Goal: Task Accomplishment & Management: Manage account settings

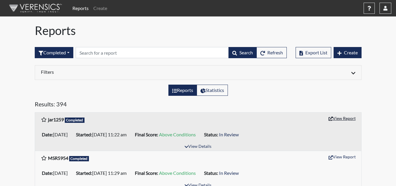
click at [335, 117] on button "View Report" at bounding box center [342, 118] width 32 height 9
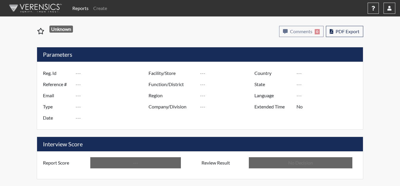
type input "jar1259"
type input "51388"
type input "---"
type input "Corrections Pre-Employment"
type input "Sep 19, 2025"
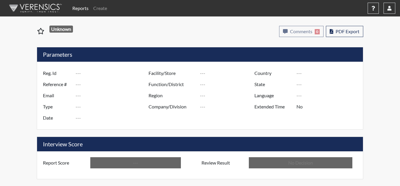
type input "[PERSON_NAME]"
type input "[GEOGRAPHIC_DATA]"
type input "[US_STATE]"
type input "English"
type input "Above Conditions"
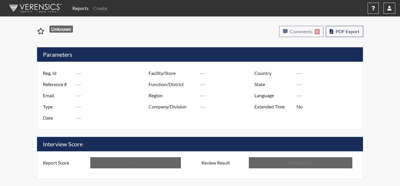
type input "In Review"
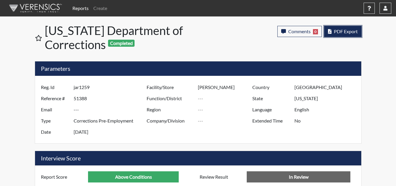
click at [334, 29] on span "PDF Export" at bounding box center [346, 32] width 24 height 6
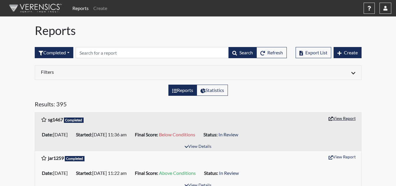
click at [340, 117] on button "View Report" at bounding box center [342, 118] width 32 height 9
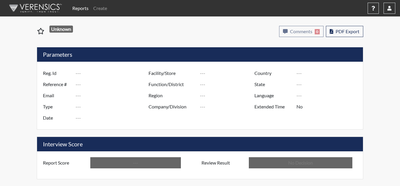
type input "sg1467"
type input "51389"
type input "---"
type input "Corrections Pre-Employment"
type input "Sep 19, 2025"
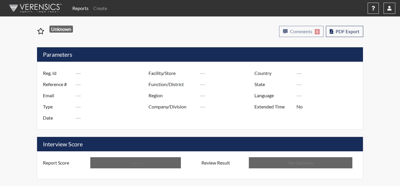
type input "[PERSON_NAME]"
type input "[GEOGRAPHIC_DATA]"
type input "[US_STATE]"
type input "English"
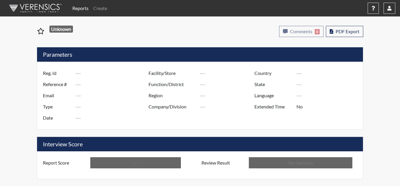
type input "Below Conditions"
type input "In Review"
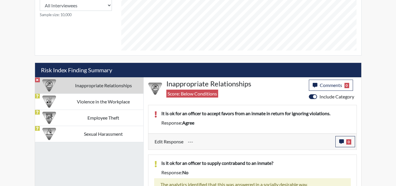
scroll to position [320, 0]
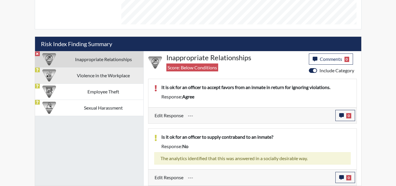
click at [81, 73] on td "Violence in the Workplace" at bounding box center [104, 75] width 80 height 16
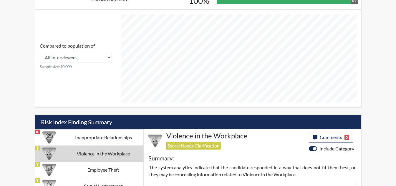
scroll to position [240, 0]
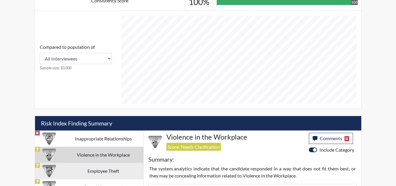
click at [97, 169] on td "Employee Theft" at bounding box center [104, 171] width 80 height 16
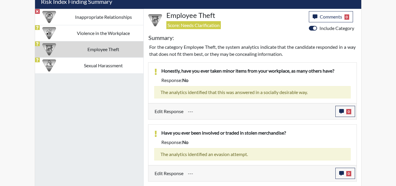
scroll to position [329, 0]
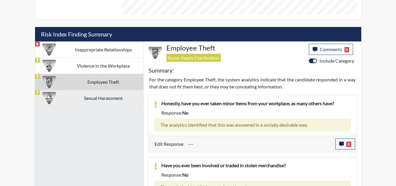
click at [86, 96] on td "Sexual Harassment" at bounding box center [104, 98] width 80 height 16
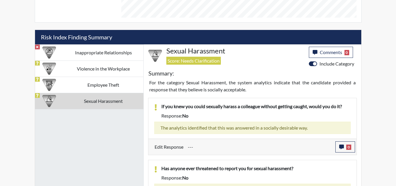
scroll to position [297, 0]
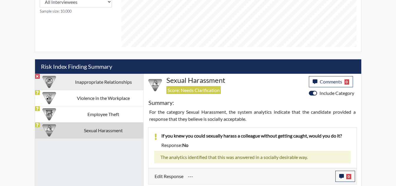
click at [62, 84] on div at bounding box center [49, 82] width 29 height 16
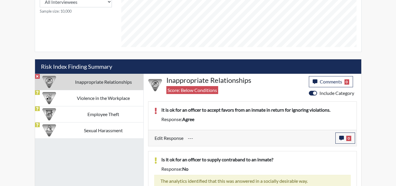
scroll to position [320, 0]
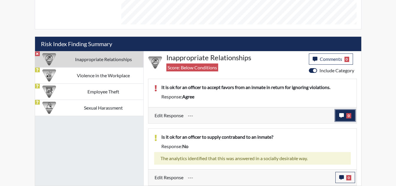
click at [345, 113] on button "0" at bounding box center [345, 115] width 20 height 11
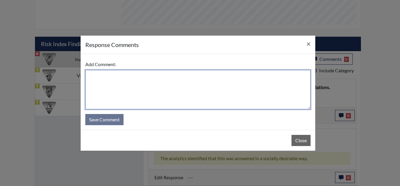
click at [151, 93] on textarea at bounding box center [197, 89] width 225 height 39
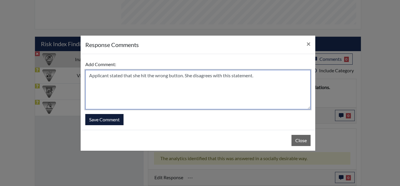
type textarea "Applicant stated that she hit the wrong button. She disagrees with this stateme…"
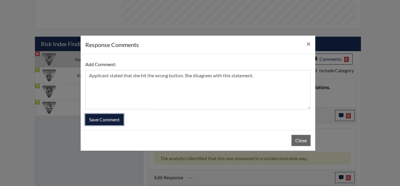
click at [112, 121] on button "Save Comment" at bounding box center [104, 119] width 38 height 11
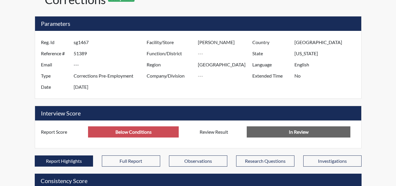
scroll to position [0, 0]
